Goal: Task Accomplishment & Management: Manage account settings

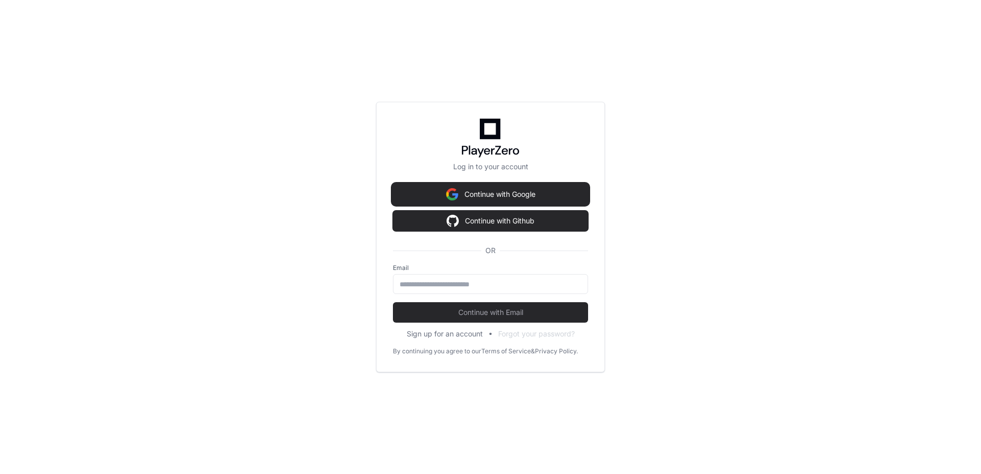
click at [520, 191] on button "Continue with Google" at bounding box center [490, 194] width 195 height 20
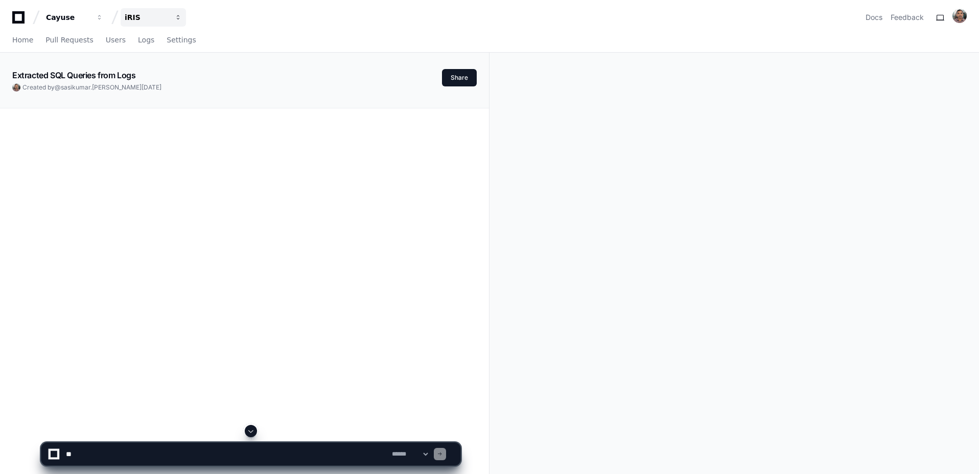
click at [90, 19] on div "iRIS" at bounding box center [68, 17] width 44 height 10
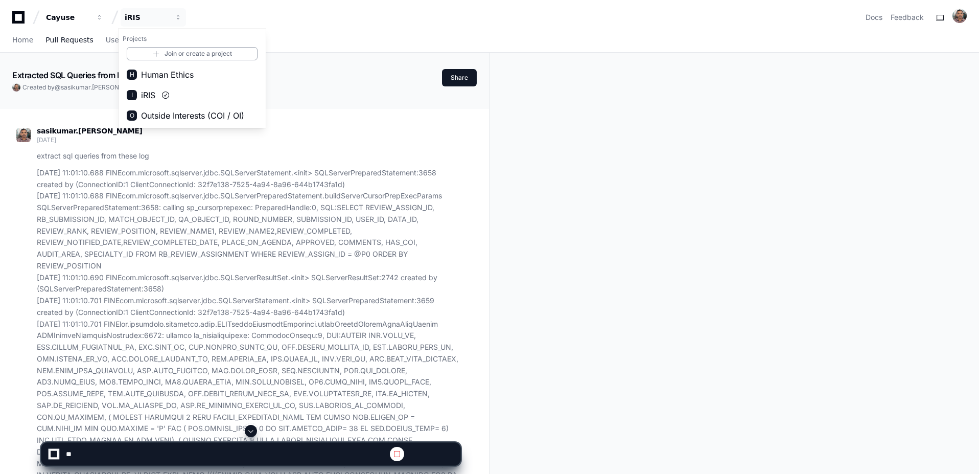
drag, startPoint x: 152, startPoint y: 72, endPoint x: 80, endPoint y: 42, distance: 78.6
click at [350, 50] on app-nav "Cayuse iRIS Projects Join or create a project H Human Ethics I iRIS O Outside I…" at bounding box center [489, 26] width 979 height 53
click at [18, 41] on span "Home" at bounding box center [22, 40] width 21 height 6
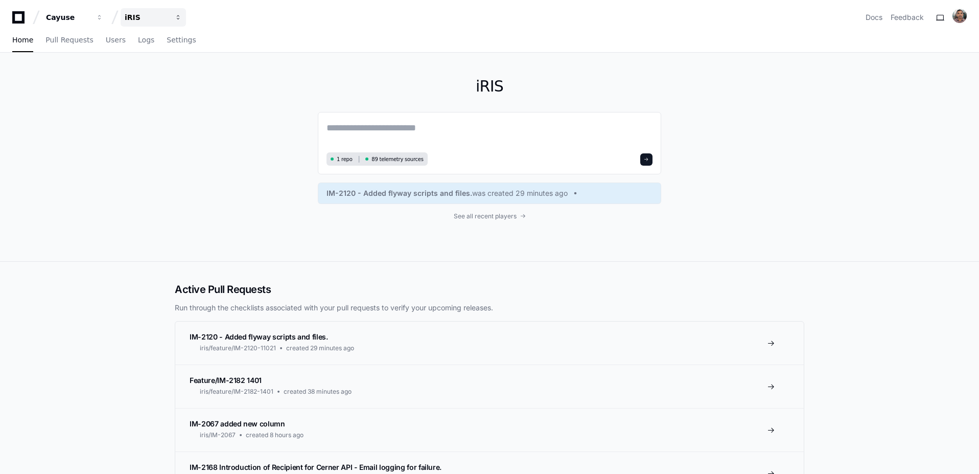
click at [90, 14] on div "iRIS" at bounding box center [68, 17] width 44 height 10
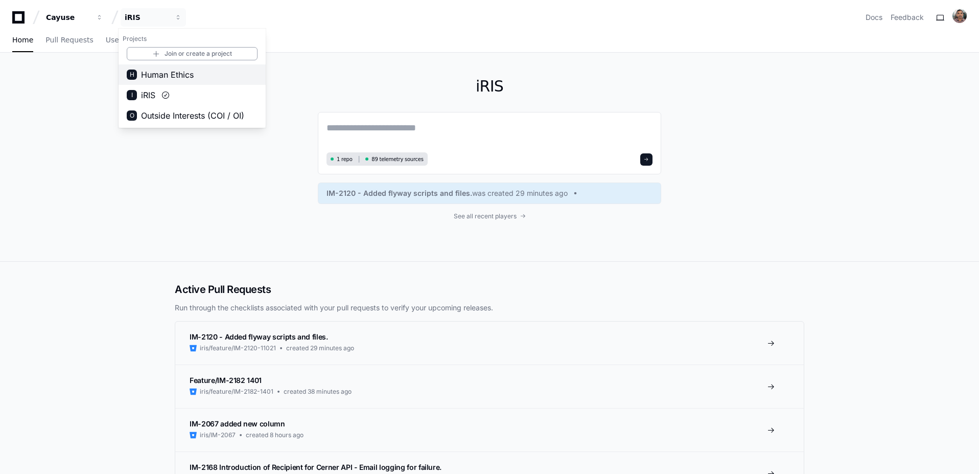
click at [149, 73] on span "Human Ethics" at bounding box center [167, 74] width 53 height 12
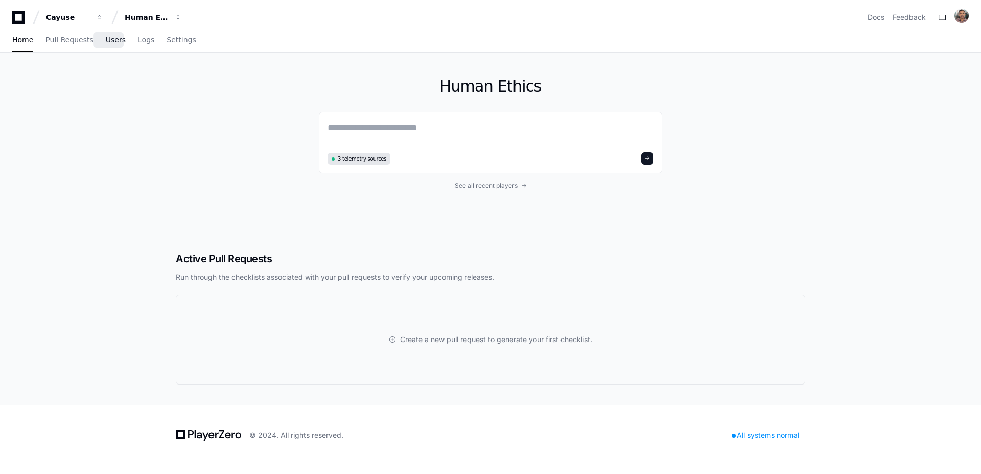
click at [107, 38] on span "Users" at bounding box center [116, 40] width 20 height 6
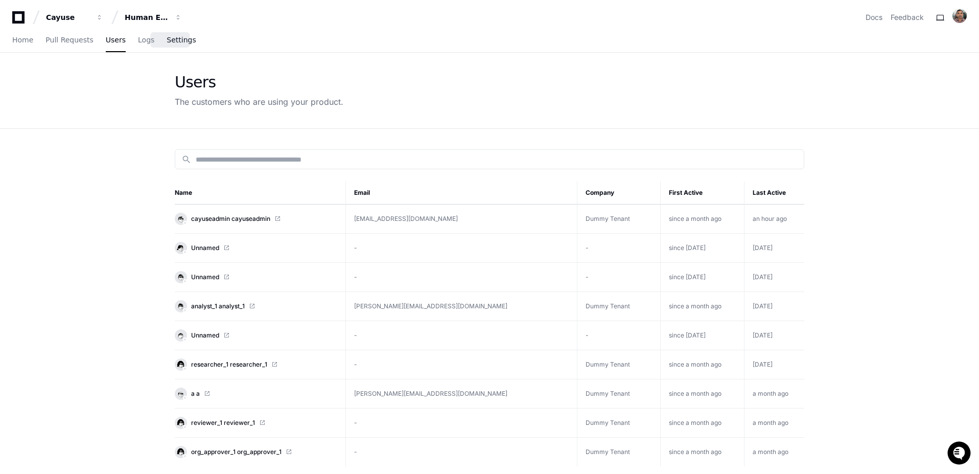
click at [177, 34] on link "Settings" at bounding box center [181, 41] width 29 height 24
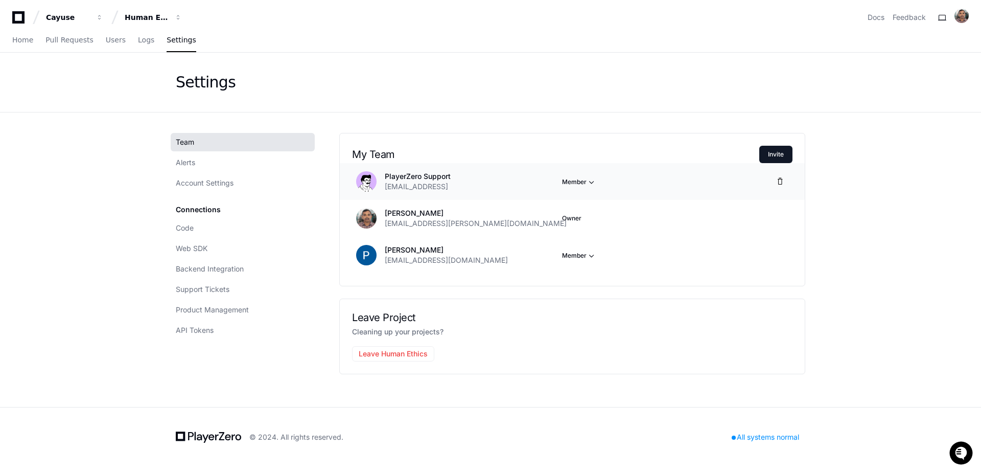
click at [593, 181] on span "button" at bounding box center [592, 182] width 10 height 10
click at [597, 216] on button "Owner" at bounding box center [620, 217] width 114 height 18
click at [862, 241] on app-setting "Settings Team Alerts Account Settings Connections Code Web SDK Backend Integrat…" at bounding box center [490, 230] width 981 height 354
